Goal: Complete application form

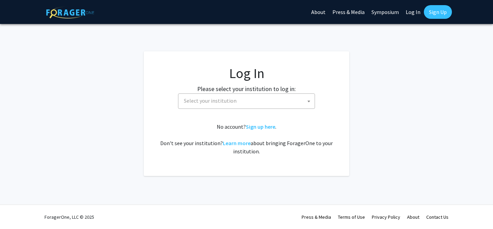
click at [216, 100] on span "Select your institution" at bounding box center [210, 100] width 53 height 7
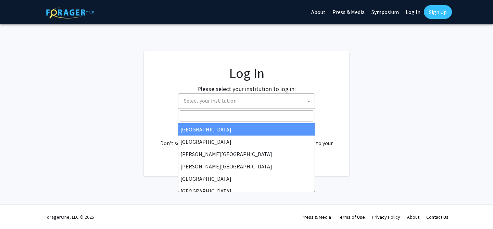
select select "34"
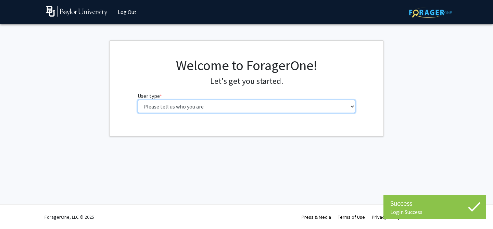
click at [241, 111] on select "Please tell us who you are Undergraduate Student Master's Student Doctoral Cand…" at bounding box center [247, 106] width 218 height 13
select select "1: undergrad"
click at [138, 100] on select "Please tell us who you are Undergraduate Student Master's Student Doctoral Cand…" at bounding box center [247, 106] width 218 height 13
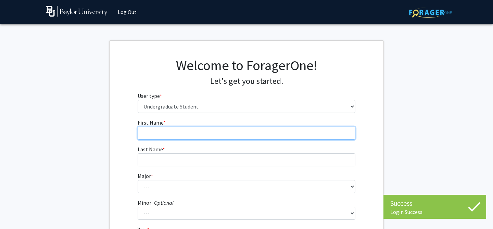
click at [278, 131] on input "First Name * required" at bounding box center [247, 133] width 218 height 13
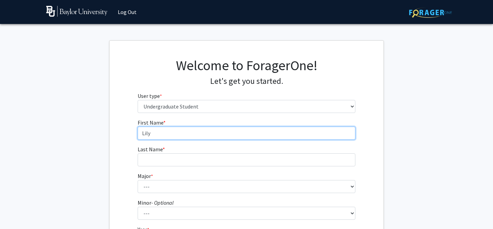
type input "Lily"
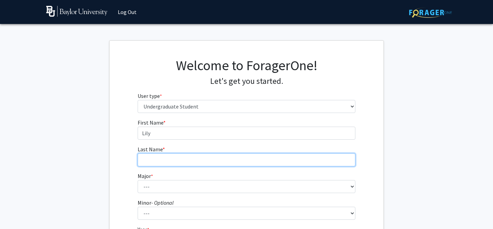
click at [259, 158] on input "Last Name * required" at bounding box center [247, 160] width 218 height 13
type input "Keehlwetter"
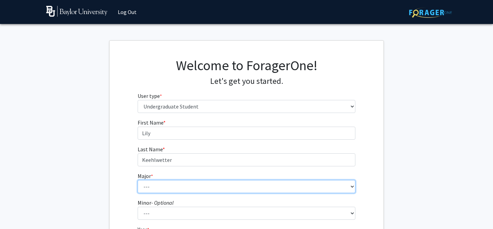
click at [251, 189] on select "--- Accounting American Studies Anthropology Apparel Design & Product Developme…" at bounding box center [247, 186] width 218 height 13
select select "14: 2679"
click at [138, 180] on select "--- Accounting American Studies Anthropology Apparel Design & Product Developme…" at bounding box center [247, 186] width 218 height 13
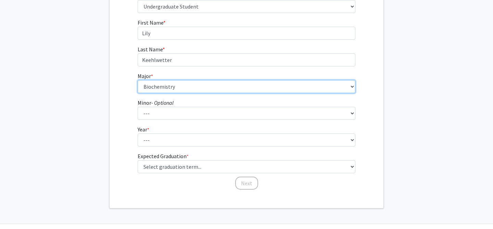
scroll to position [105, 0]
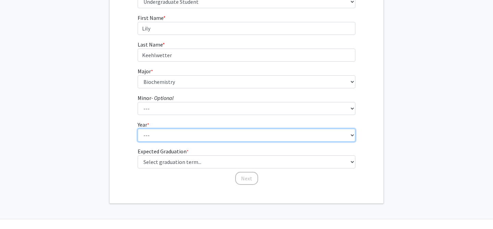
click at [221, 135] on select "--- First-year Sophomore Junior Senior Postbaccalaureate Certificate" at bounding box center [247, 135] width 218 height 13
select select "1: first-year"
click at [138, 129] on select "--- First-year Sophomore Junior Senior Postbaccalaureate Certificate" at bounding box center [247, 135] width 218 height 13
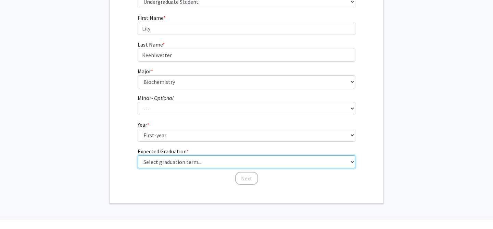
click at [220, 160] on select "Select graduation term... Spring 2025 Summer 2025 Fall 2025 Winter 2025 Spring …" at bounding box center [247, 162] width 218 height 13
select select "17: spring_2029"
click at [138, 156] on select "Select graduation term... Spring 2025 Summer 2025 Fall 2025 Winter 2025 Spring …" at bounding box center [247, 162] width 218 height 13
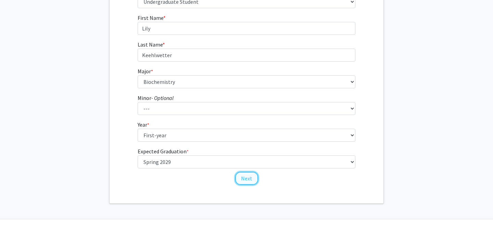
click at [248, 179] on button "Next" at bounding box center [246, 178] width 23 height 13
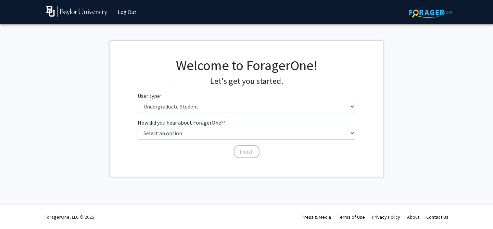
scroll to position [0, 0]
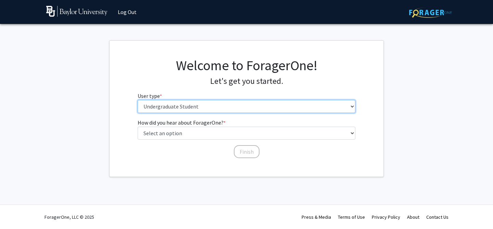
click at [204, 107] on select "Please tell us who you are Undergraduate Student Master's Student Doctoral Cand…" at bounding box center [247, 106] width 218 height 13
click at [138, 100] on select "Please tell us who you are Undergraduate Student Master's Student Doctoral Cand…" at bounding box center [247, 106] width 218 height 13
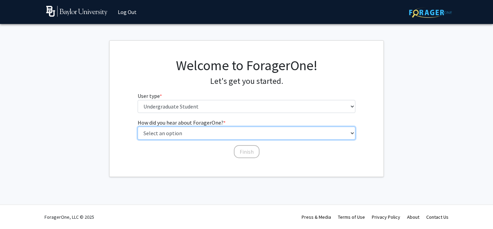
click at [200, 130] on select "Select an option Peer/student recommendation Faculty/staff recommendation Unive…" at bounding box center [247, 133] width 218 height 13
click at [138, 127] on select "Select an option Peer/student recommendation Faculty/staff recommendation Unive…" at bounding box center [247, 133] width 218 height 13
click at [198, 131] on select "Select an option Peer/student recommendation Faculty/staff recommendation Unive…" at bounding box center [247, 133] width 218 height 13
select select "2: faculty_recommendation"
click at [138, 127] on select "Select an option Peer/student recommendation Faculty/staff recommendation Unive…" at bounding box center [247, 133] width 218 height 13
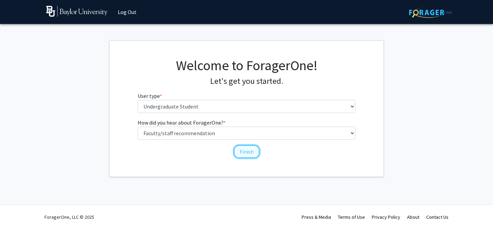
click at [250, 152] on button "Finish" at bounding box center [247, 151] width 26 height 13
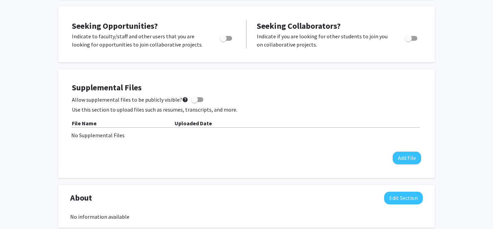
scroll to position [123, 0]
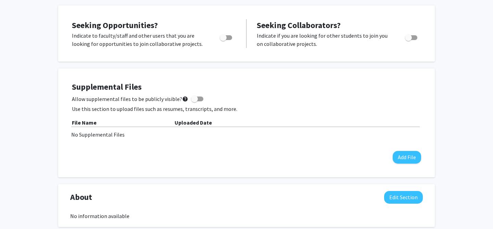
click at [203, 77] on div "Supplemental Files Allow supplemental files to be publicly visible? help Use th…" at bounding box center [246, 122] width 363 height 95
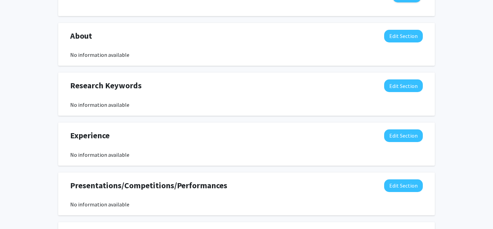
scroll to position [286, 0]
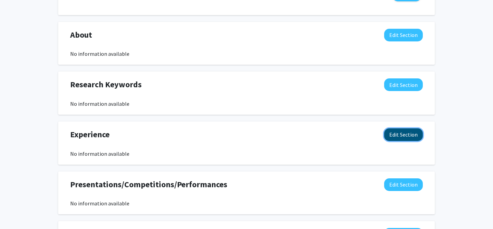
click at [412, 135] on button "Edit Section" at bounding box center [403, 134] width 39 height 13
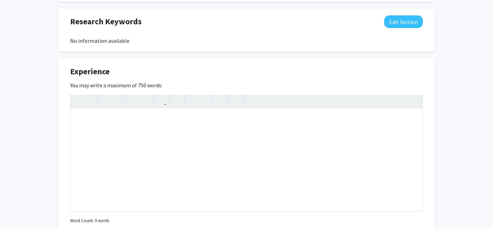
scroll to position [353, 0]
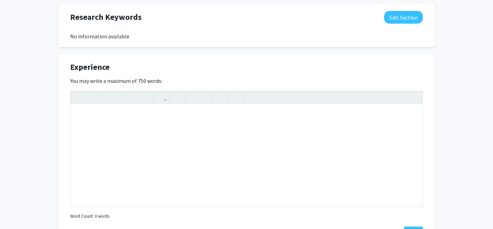
click at [433, 82] on div "Experience Edit Section You may write a maximum of 750 words: Insert link Remov…" at bounding box center [246, 150] width 377 height 193
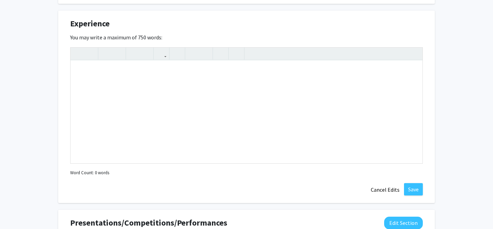
scroll to position [397, 0]
click at [389, 186] on button "Cancel Edits" at bounding box center [386, 189] width 38 height 13
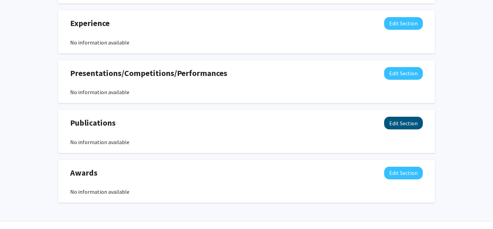
scroll to position [414, 0]
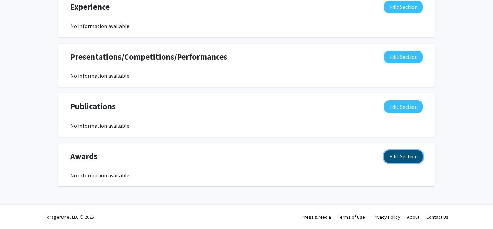
click at [402, 158] on button "Edit Section" at bounding box center [403, 156] width 39 height 13
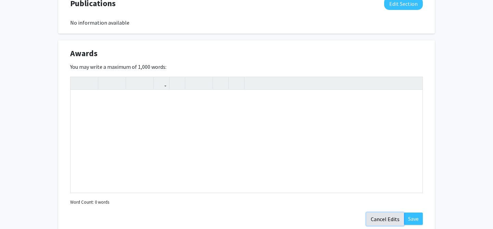
click at [379, 224] on button "Cancel Edits" at bounding box center [386, 219] width 38 height 13
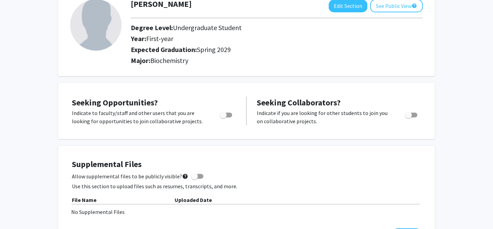
scroll to position [0, 0]
